Goal: Navigation & Orientation: Find specific page/section

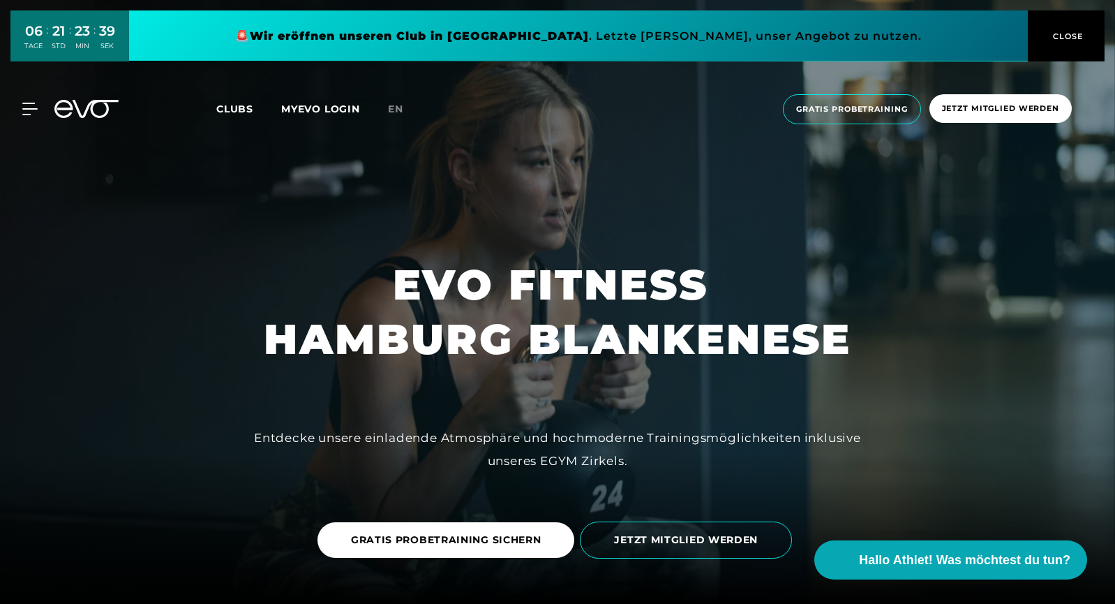
click at [227, 108] on span "Clubs" at bounding box center [234, 109] width 37 height 13
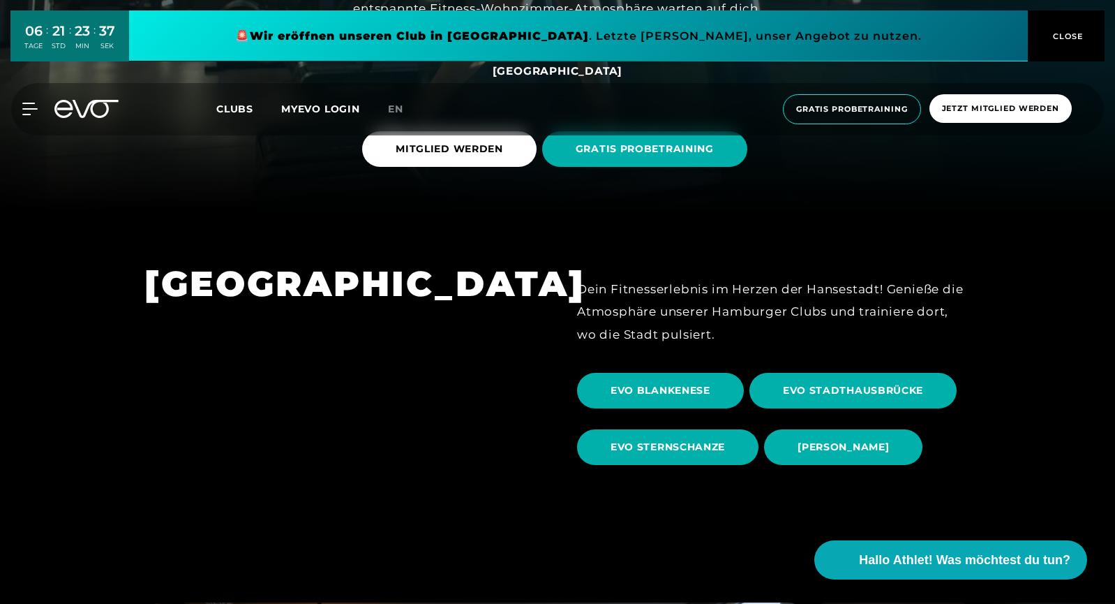
scroll to position [488, 0]
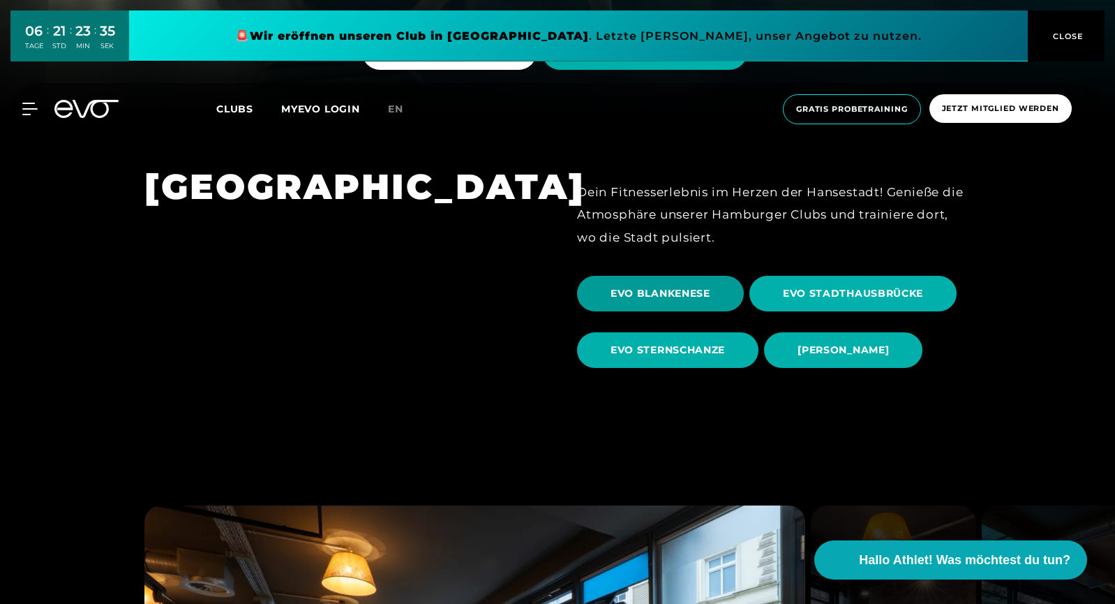
click at [671, 297] on span "EVO BLANKENESE" at bounding box center [661, 293] width 100 height 15
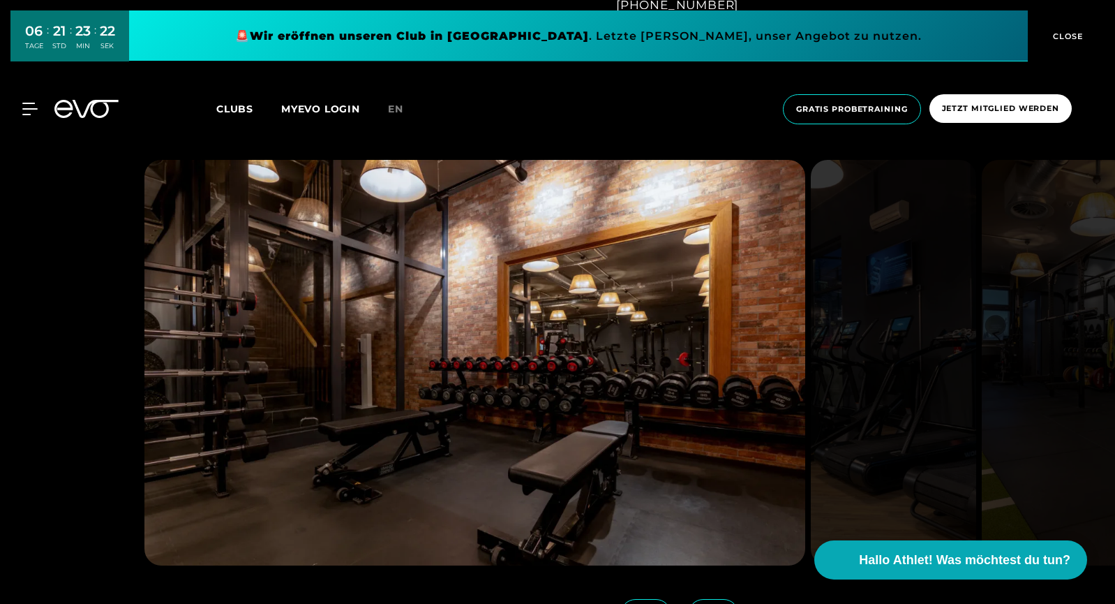
scroll to position [1326, 0]
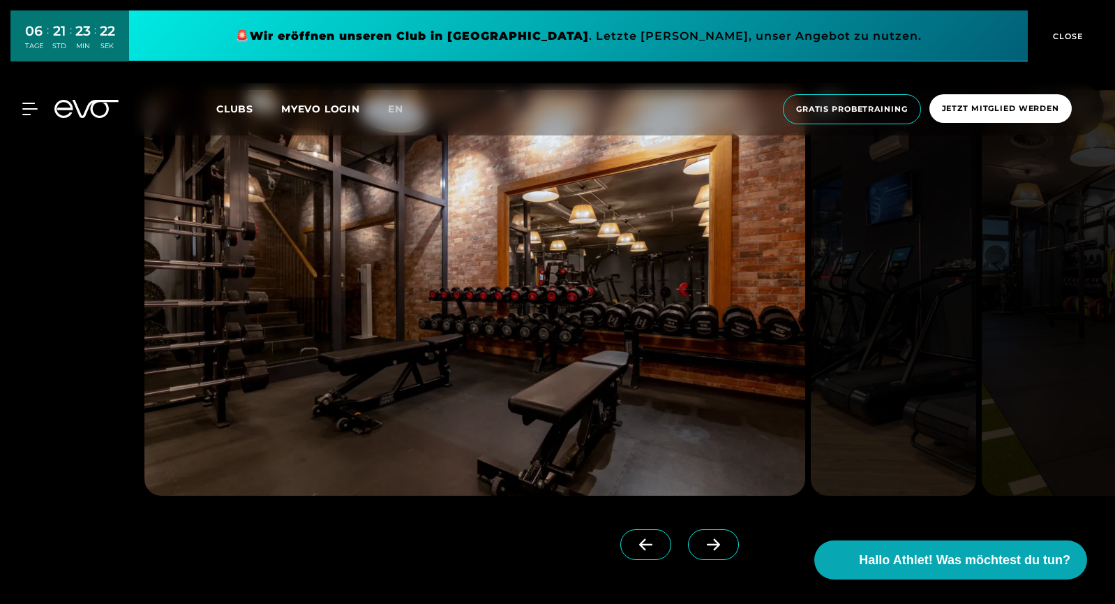
click at [701, 541] on icon at bounding box center [713, 544] width 24 height 13
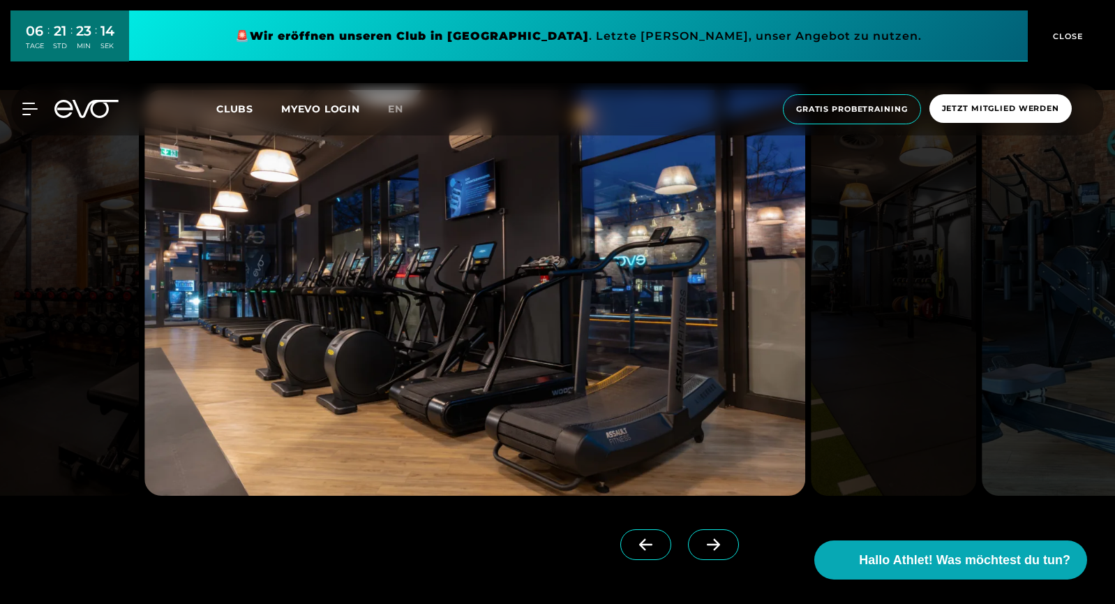
click at [701, 543] on icon at bounding box center [713, 544] width 24 height 13
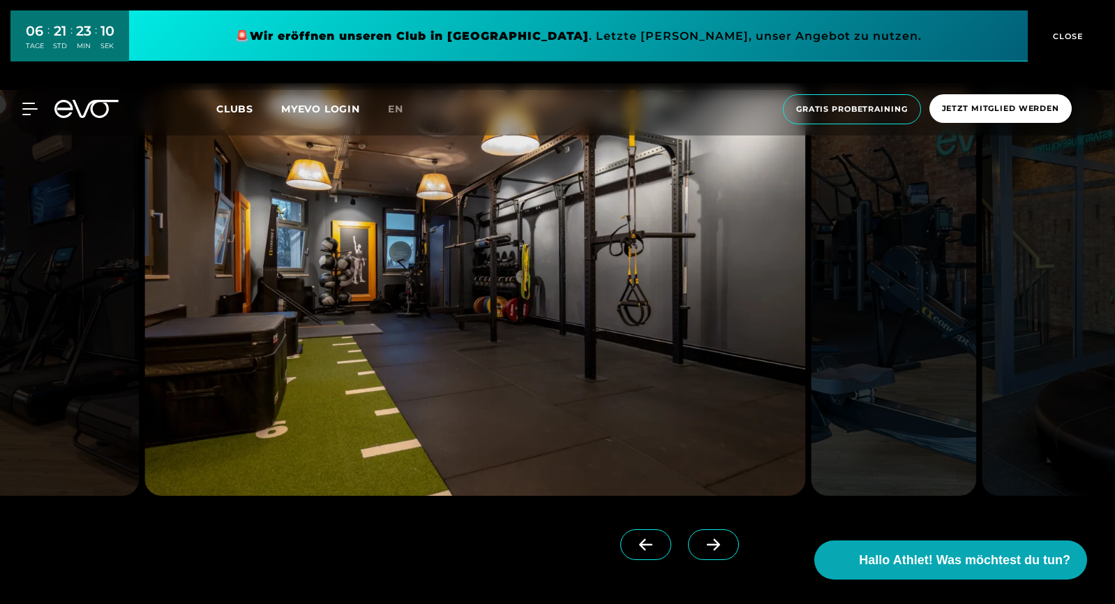
click at [701, 542] on icon at bounding box center [713, 544] width 24 height 13
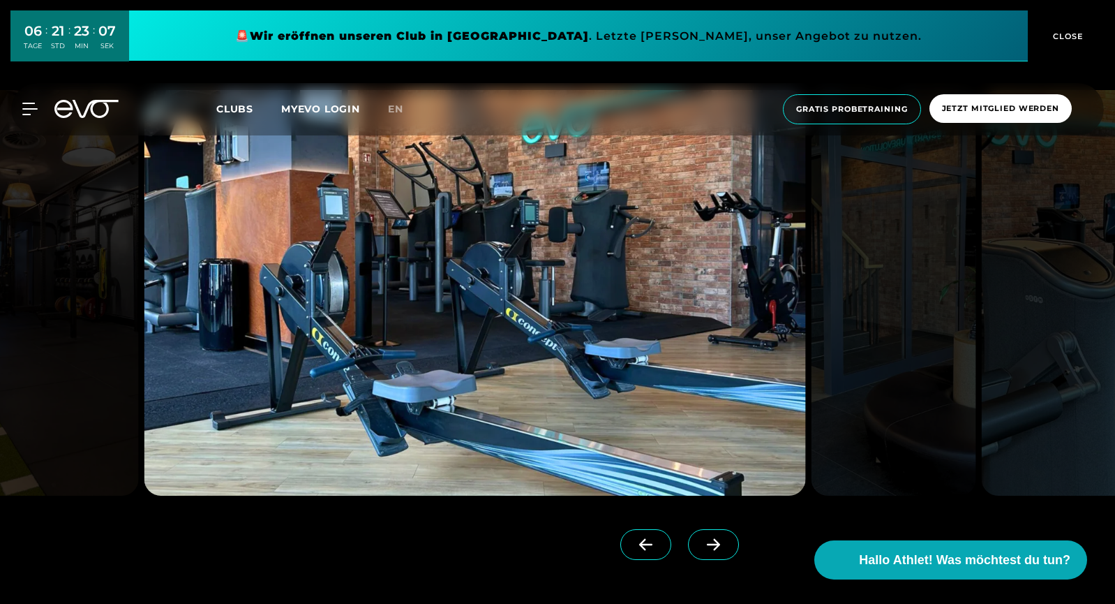
click at [701, 542] on icon at bounding box center [713, 544] width 24 height 13
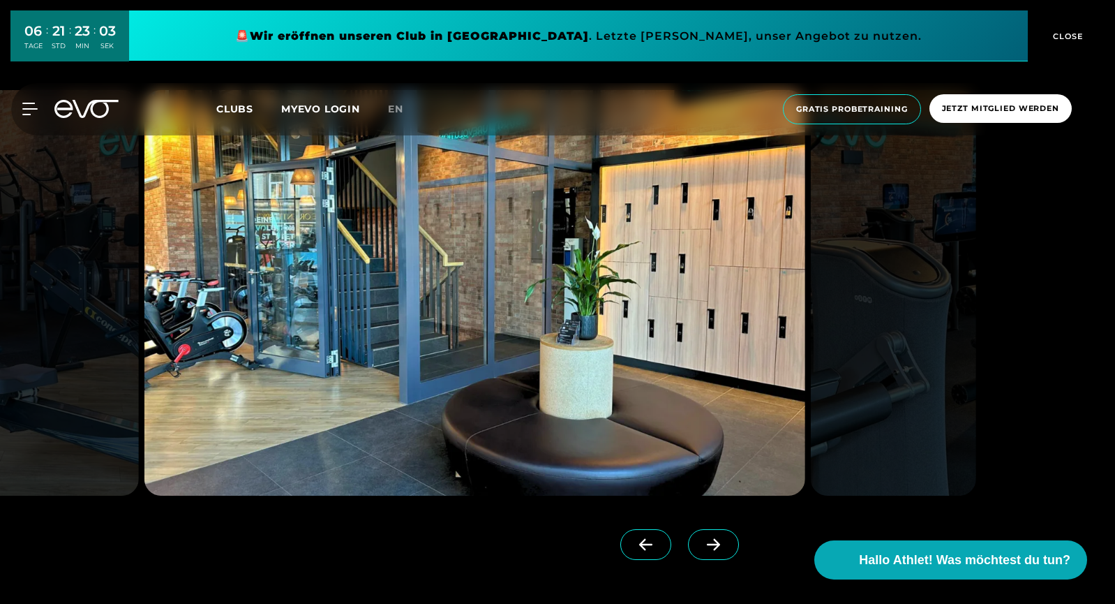
click at [701, 542] on icon at bounding box center [713, 544] width 24 height 13
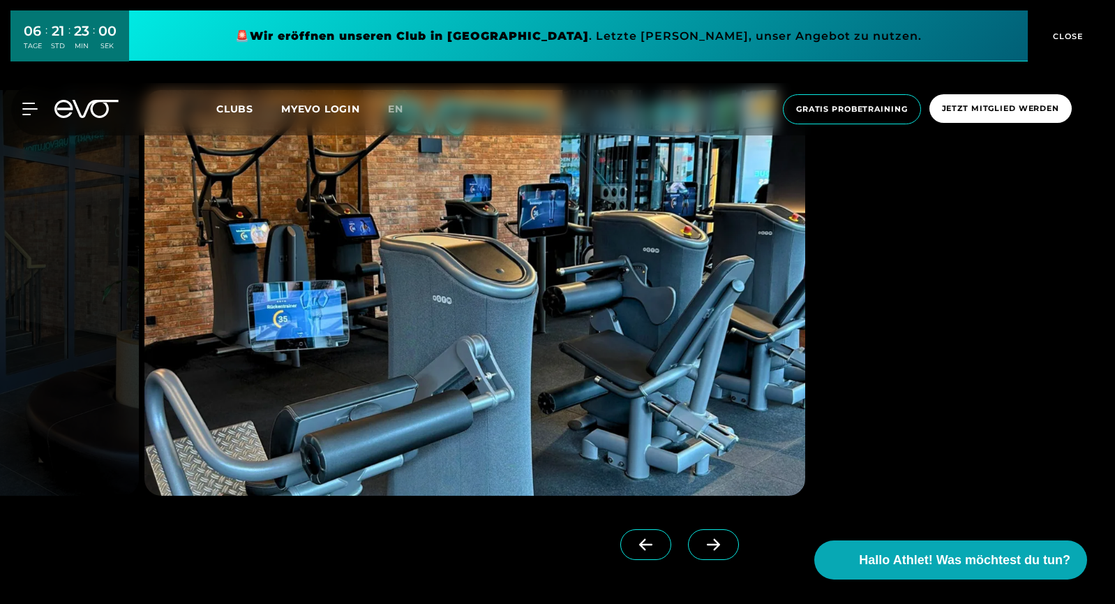
click at [701, 542] on icon at bounding box center [713, 544] width 24 height 13
